Goal: Task Accomplishment & Management: Use online tool/utility

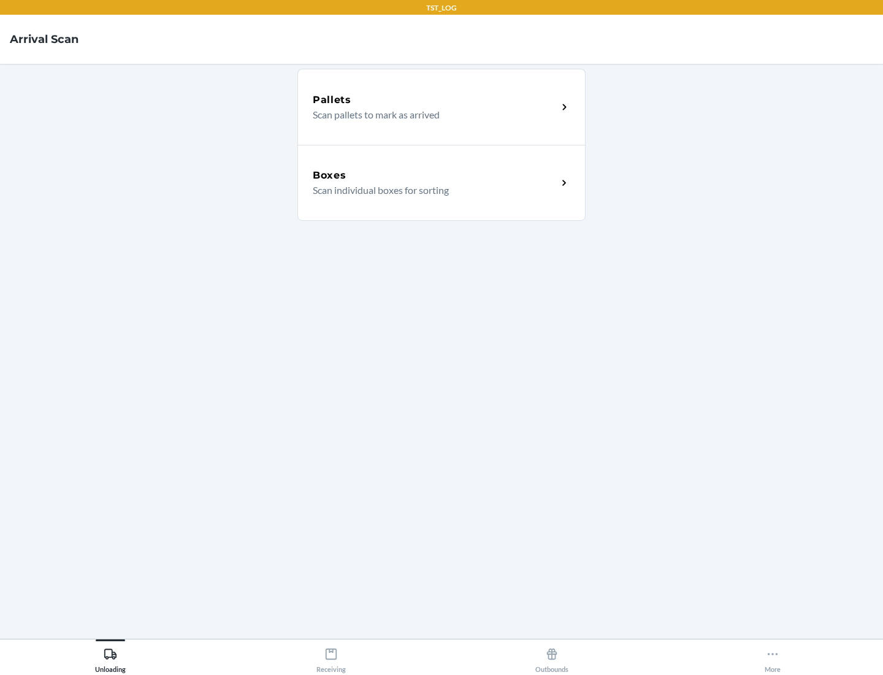
click at [435, 175] on div "Boxes" at bounding box center [435, 175] width 245 height 15
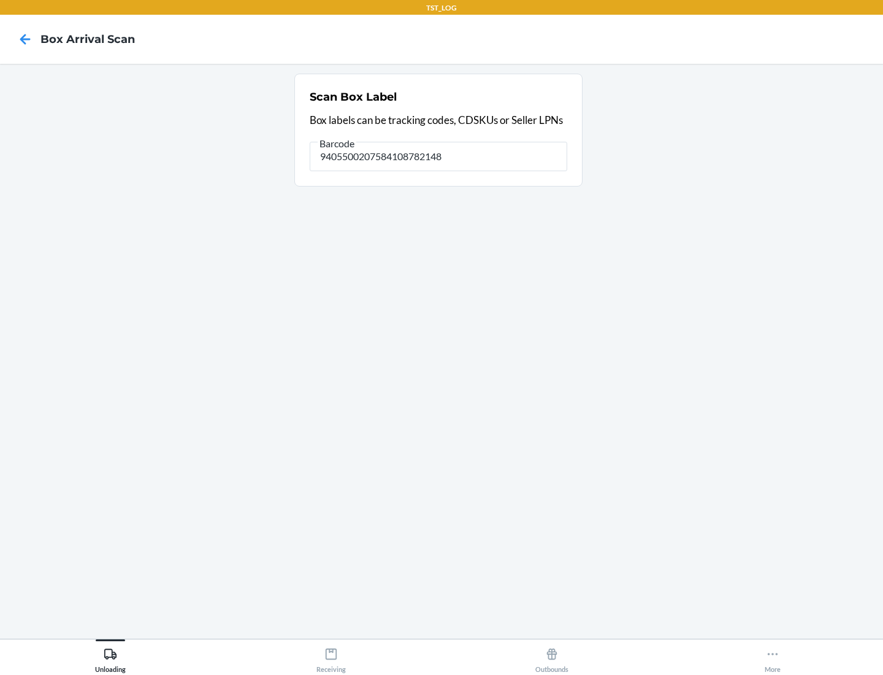
type input "9405500207584108782148"
